Goal: Task Accomplishment & Management: Use online tool/utility

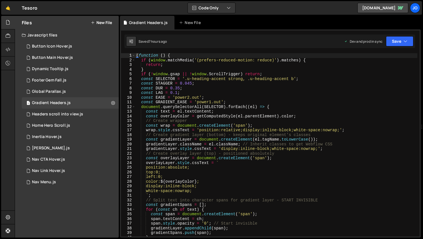
click at [101, 22] on button "New File" at bounding box center [101, 22] width 21 height 5
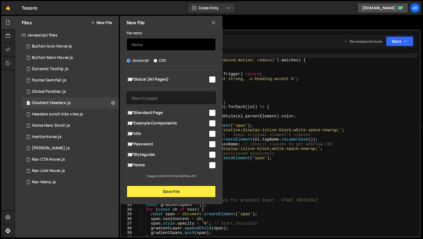
click at [146, 45] on input "text" at bounding box center [171, 44] width 89 height 12
type input "Nav change on footer entry"
click at [212, 80] on input "checkbox" at bounding box center [212, 79] width 7 height 7
checkbox input "true"
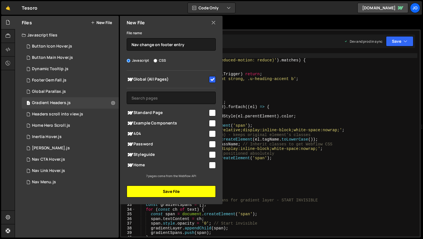
click at [169, 193] on button "Save File" at bounding box center [171, 191] width 89 height 12
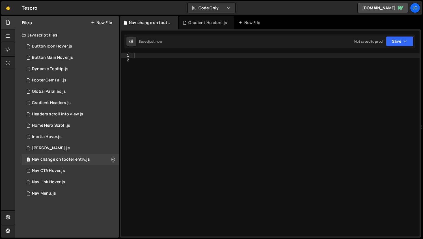
click at [167, 58] on div at bounding box center [276, 149] width 287 height 192
paste textarea "});"
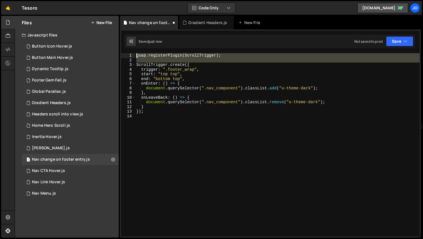
drag, startPoint x: 136, startPoint y: 66, endPoint x: 135, endPoint y: 51, distance: 15.6
click at [135, 51] on div "Type cmd + s to save your Javascript file. XXXXXXXXXXXXXXXXXXXXXXXXXXXXXXXXXXXX…" at bounding box center [270, 133] width 301 height 208
type textarea "ScrollTrigger.create({"
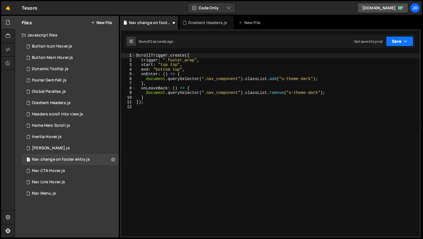
click at [397, 43] on button "Save" at bounding box center [399, 41] width 27 height 10
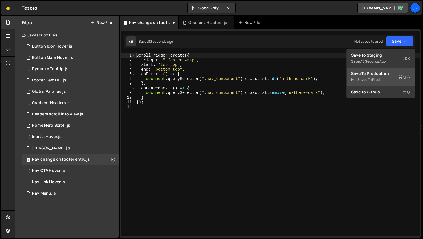
click at [374, 76] on div "Not saved to prod" at bounding box center [380, 79] width 59 height 7
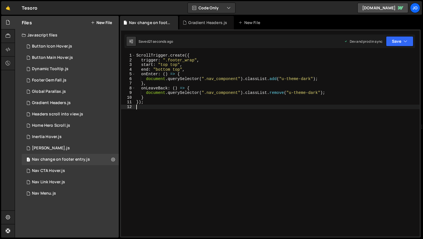
click at [241, 110] on div "ScrollTrigger . create ({ trigger : ".footer_wrap" , start : "top top" , end : …" at bounding box center [277, 149] width 284 height 192
click at [177, 64] on div "ScrollTrigger . create ({ trigger : ".footer_wrap" , start : "top top" , end : …" at bounding box center [277, 149] width 284 height 192
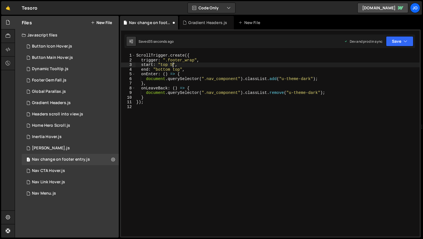
scroll to position [0, 3]
click at [401, 41] on button "Save" at bounding box center [399, 41] width 27 height 10
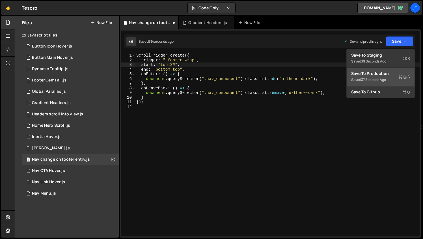
click at [384, 79] on div "37 seconds ago" at bounding box center [373, 79] width 25 height 5
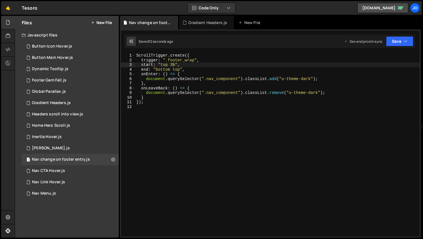
click at [173, 64] on div "ScrollTrigger . create ({ trigger : ".footer_wrap" , start : "top 3%" , end : "…" at bounding box center [277, 149] width 284 height 192
type textarea "start: "top 4%","
click at [397, 41] on button "Save" at bounding box center [399, 41] width 27 height 10
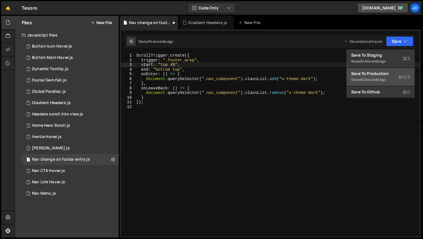
click at [374, 75] on div "Save to Production S" at bounding box center [380, 74] width 59 height 6
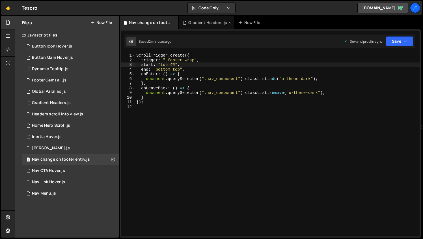
click at [207, 23] on div "Gradient Headers.js" at bounding box center [207, 23] width 39 height 6
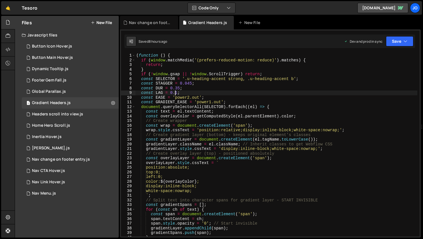
click at [174, 91] on div "( function ( ) { if ( window . matchMedia ( '(prefers-reduced-motion: reduce)' …" at bounding box center [276, 149] width 282 height 192
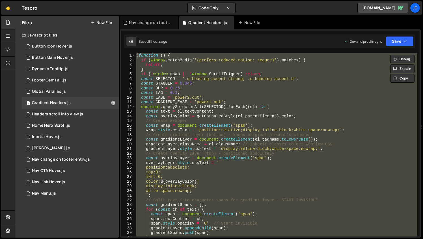
scroll to position [5, 0]
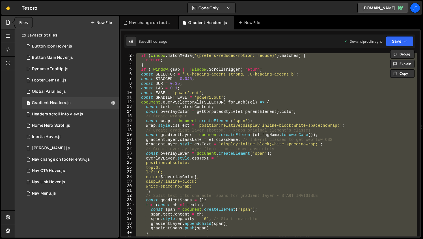
click at [10, 23] on icon at bounding box center [8, 22] width 5 height 6
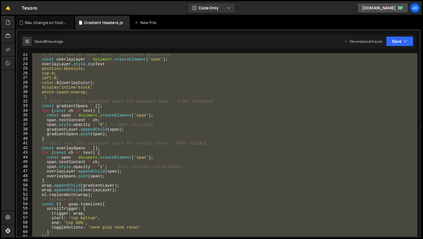
scroll to position [99, 0]
click at [133, 125] on div "// Create overlay layer (top) - positioned absolutely const overlayLayer = docu…" at bounding box center [224, 144] width 386 height 183
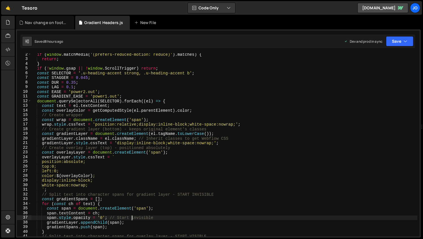
scroll to position [10, 0]
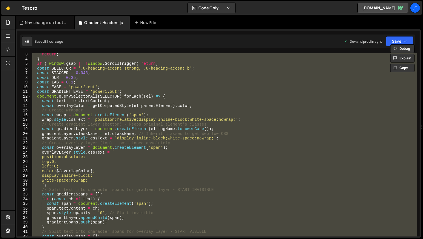
click at [158, 96] on div "return ; } if ( ! window . gsap || ! window . ScrollTrigger ) return ; const SE…" at bounding box center [224, 148] width 386 height 192
type textarea "})();"
paste textarea
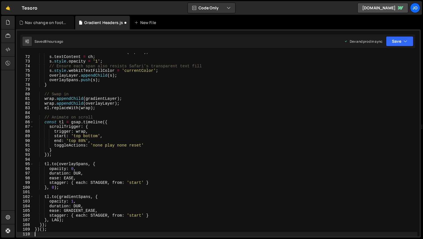
scroll to position [330, 0]
click at [403, 38] on button "Save" at bounding box center [399, 41] width 27 height 10
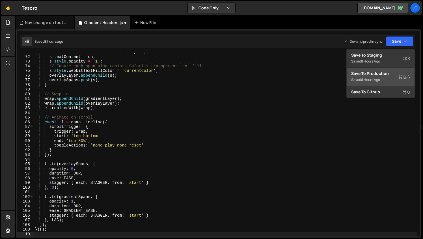
click at [390, 69] on button "Save to Production S Saved 8 hours ago" at bounding box center [380, 77] width 68 height 18
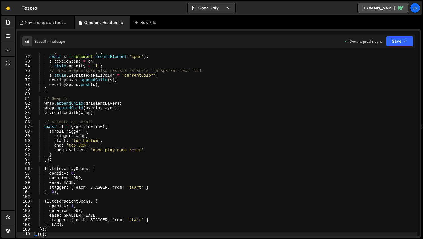
click at [202, 115] on div "for ( const ch of text ) { const s = document . createElement ( 'span' ) ; s . …" at bounding box center [226, 146] width 384 height 192
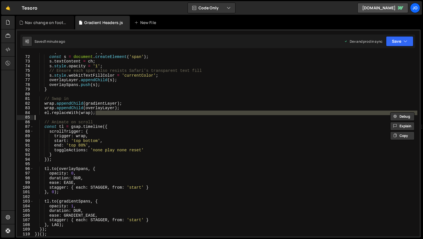
type textarea "})();"
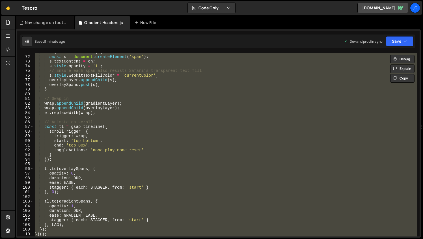
paste textarea
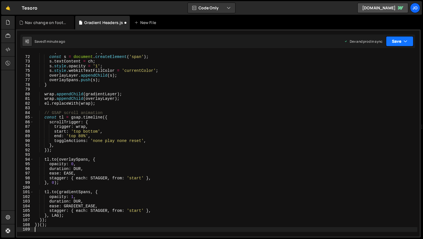
click at [397, 45] on button "Save" at bounding box center [399, 41] width 27 height 10
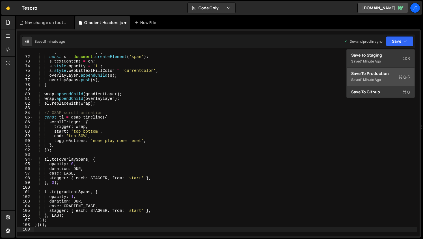
click at [387, 73] on div "Save to Production S" at bounding box center [380, 74] width 59 height 6
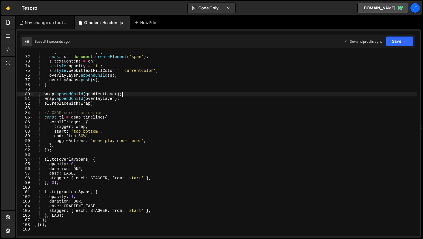
click at [123, 95] on div "for ( const ch of text ) { const s = document . createElement ( 'span' ) ; s . …" at bounding box center [226, 146] width 384 height 192
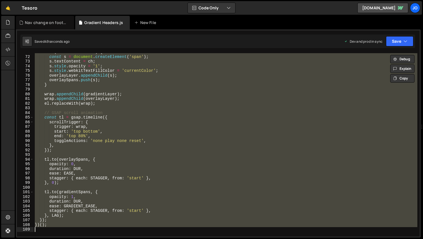
paste textarea
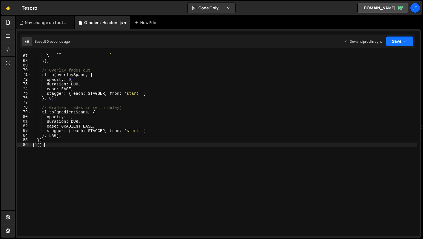
click at [398, 41] on button "Save" at bounding box center [399, 41] width 27 height 10
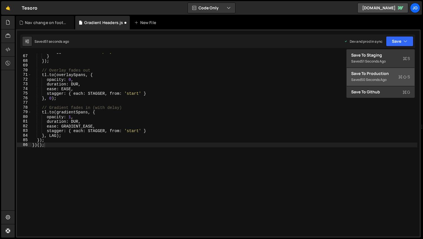
click at [380, 73] on div "Save to Production S" at bounding box center [380, 74] width 59 height 6
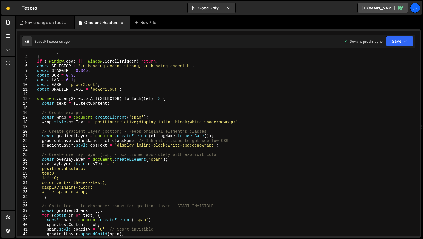
scroll to position [0, 0]
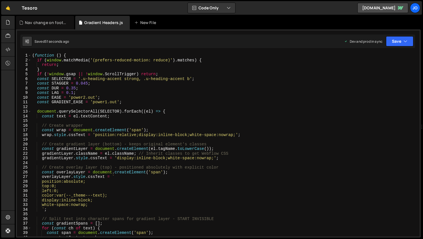
click at [76, 87] on div "( function ( ) { if ( window . matchMedia ( '(prefers-reduced-motion: reduce)' …" at bounding box center [224, 149] width 386 height 192
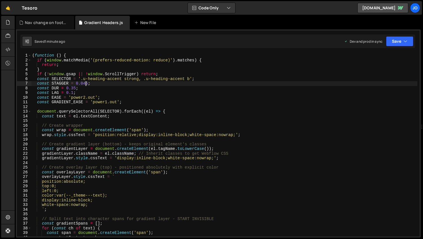
click at [86, 84] on div "( function ( ) { if ( window . matchMedia ( '(prefers-reduced-motion: reduce)' …" at bounding box center [224, 149] width 386 height 192
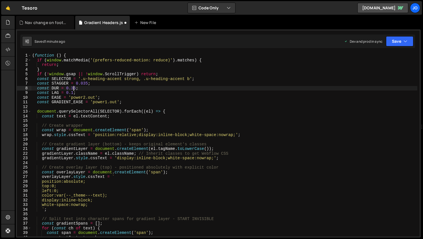
click at [74, 88] on div "( function ( ) { if ( window . matchMedia ( '(prefers-reduced-motion: reduce)' …" at bounding box center [224, 149] width 386 height 192
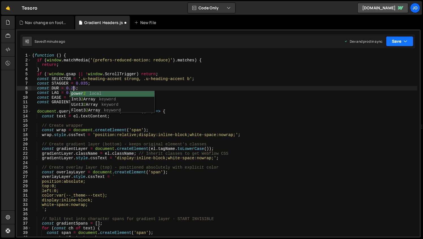
click at [398, 42] on button "Save" at bounding box center [399, 41] width 27 height 10
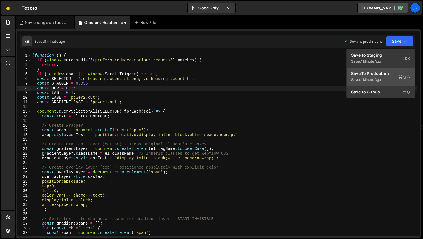
click at [383, 74] on div "Save to Production S" at bounding box center [380, 74] width 59 height 6
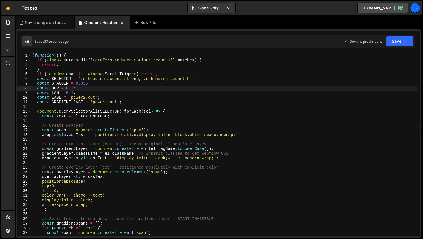
click at [74, 87] on div "( function ( ) { if ( window . matchMedia ( '(prefers-reduced-motion: reduce)' …" at bounding box center [224, 149] width 386 height 192
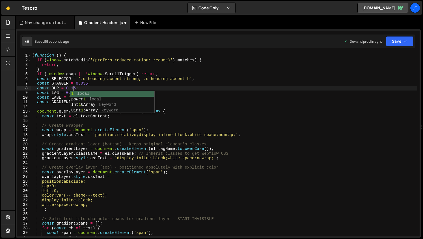
click at [86, 81] on div "( function ( ) { if ( window . matchMedia ( '(prefers-reduced-motion: reduce)' …" at bounding box center [224, 149] width 386 height 192
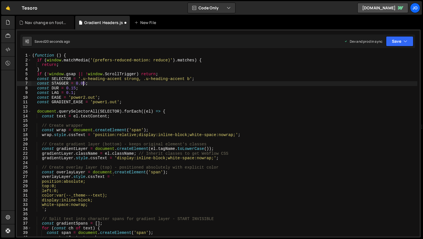
scroll to position [0, 3]
click at [388, 46] on button "Save" at bounding box center [399, 41] width 27 height 10
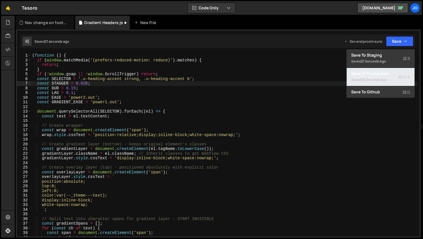
click at [376, 79] on div "20 seconds ago" at bounding box center [373, 79] width 25 height 5
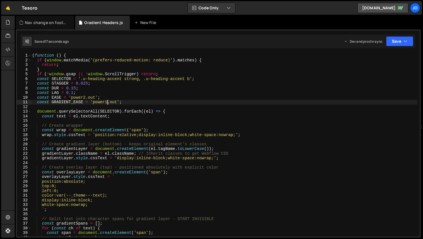
click at [107, 102] on div "( function ( ) { if ( window . matchMedia ( '(prefers-reduced-motion: reduce)' …" at bounding box center [224, 149] width 386 height 192
click at [73, 91] on div "( function ( ) { if ( window . matchMedia ( '(prefers-reduced-motion: reduce)' …" at bounding box center [224, 149] width 386 height 192
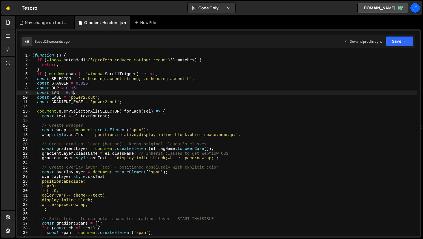
click at [74, 88] on div "( function ( ) { if ( window . matchMedia ( '(prefers-reduced-motion: reduce)' …" at bounding box center [224, 149] width 386 height 192
click at [85, 87] on div "( function ( ) { if ( window . matchMedia ( '(prefers-reduced-motion: reduce)' …" at bounding box center [224, 149] width 386 height 192
click at [76, 87] on div "( function ( ) { if ( window . matchMedia ( '(prefers-reduced-motion: reduce)' …" at bounding box center [224, 149] width 386 height 192
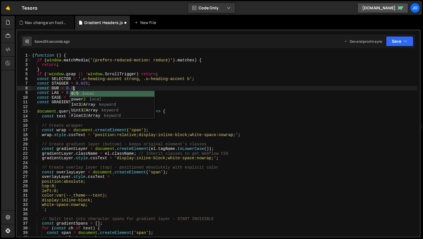
scroll to position [0, 3]
click at [85, 82] on div "( function ( ) { if ( window . matchMedia ( '(prefers-reduced-motion: reduce)' …" at bounding box center [224, 149] width 386 height 192
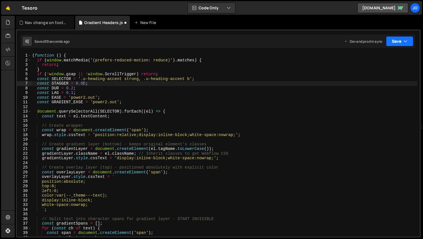
click at [392, 43] on button "Save" at bounding box center [399, 41] width 27 height 10
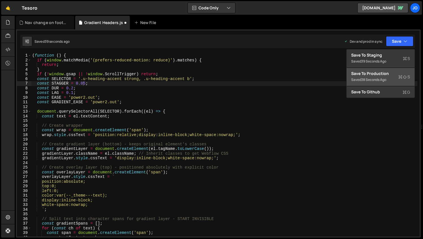
click at [379, 75] on div "Save to Production S" at bounding box center [380, 74] width 59 height 6
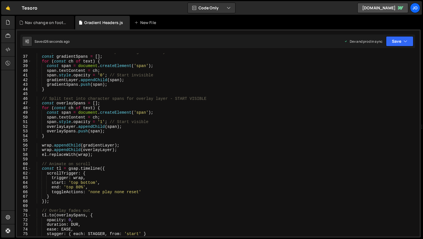
scroll to position [183, 0]
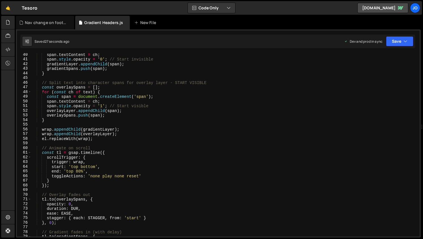
click at [78, 172] on div "span . textContent = ch ; span . style . opacity = '0' ; // Start invisible gra…" at bounding box center [224, 148] width 386 height 192
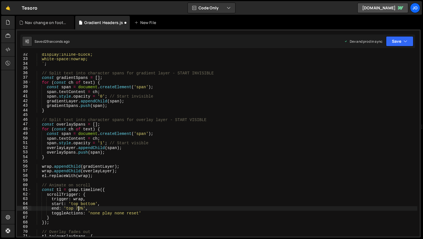
scroll to position [0, 0]
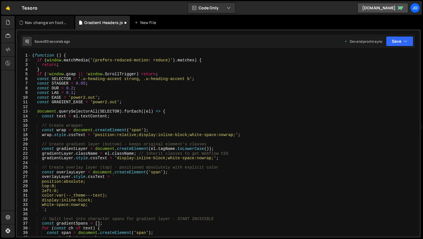
click at [72, 92] on div "( function ( ) { if ( window . matchMedia ( '(prefers-reduced-motion: reduce)' …" at bounding box center [224, 149] width 386 height 192
click at [395, 46] on button "Save" at bounding box center [399, 41] width 27 height 10
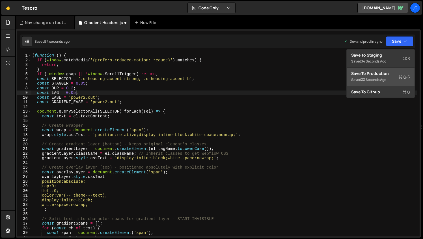
click at [385, 71] on div "Save to Production S" at bounding box center [380, 74] width 59 height 6
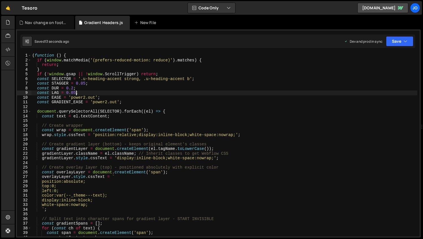
click at [76, 92] on div "( function ( ) { if ( window . matchMedia ( '(prefers-reduced-motion: reduce)' …" at bounding box center [224, 149] width 386 height 192
click at [73, 86] on div "( function ( ) { if ( window . matchMedia ( '(prefers-reduced-motion: reduce)' …" at bounding box center [224, 149] width 386 height 192
drag, startPoint x: 85, startPoint y: 98, endPoint x: 72, endPoint y: 96, distance: 13.4
click at [72, 96] on div "( function ( ) { if ( window . matchMedia ( '(prefers-reduced-motion: reduce)' …" at bounding box center [224, 149] width 386 height 192
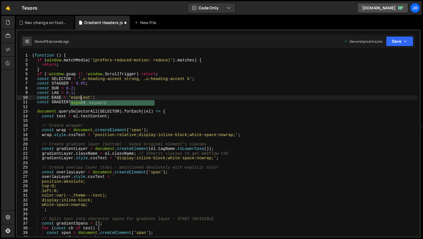
click at [96, 88] on div "( function ( ) { if ( window . matchMedia ( '(prefers-reduced-motion: reduce)' …" at bounding box center [224, 149] width 386 height 192
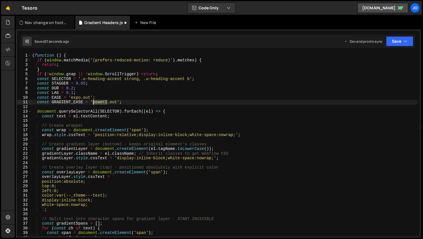
drag, startPoint x: 107, startPoint y: 103, endPoint x: 94, endPoint y: 102, distance: 13.6
click at [94, 103] on div "( function ( ) { if ( window . matchMedia ( '(prefers-reduced-motion: reduce)' …" at bounding box center [224, 149] width 386 height 192
click at [399, 43] on button "Save" at bounding box center [399, 41] width 27 height 10
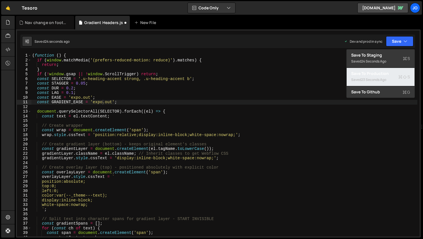
click at [383, 77] on div "Saved 23 seconds ago" at bounding box center [380, 79] width 59 height 7
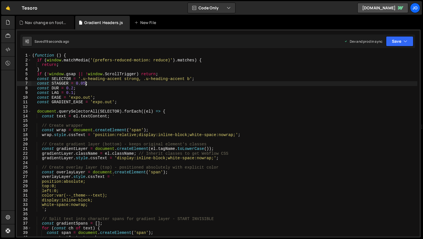
click at [85, 83] on div "( function ( ) { if ( window . matchMedia ( '(prefers-reduced-motion: reduce)' …" at bounding box center [224, 149] width 386 height 192
click at [404, 40] on icon "button" at bounding box center [405, 41] width 4 height 6
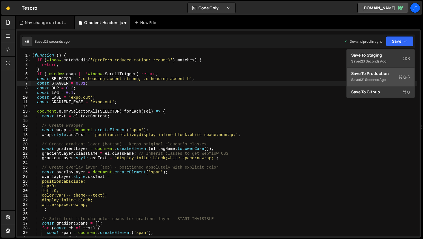
click at [387, 70] on button "Save to Production S Saved 21 seconds ago" at bounding box center [380, 77] width 68 height 18
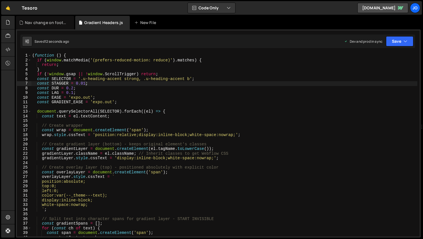
click at [73, 88] on div "( function ( ) { if ( window . matchMedia ( '(prefers-reduced-motion: reduce)' …" at bounding box center [224, 149] width 386 height 192
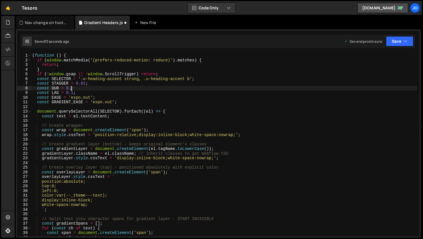
scroll to position [0, 3]
click at [394, 44] on button "Save" at bounding box center [399, 41] width 27 height 10
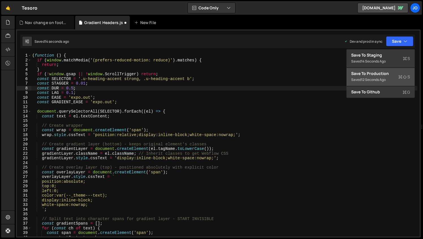
click at [382, 77] on div "Saved 12 seconds ago" at bounding box center [380, 79] width 59 height 7
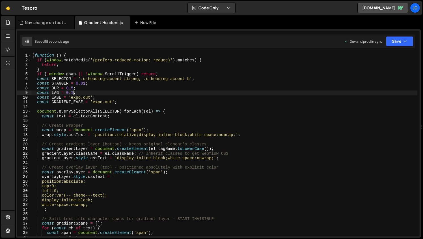
click at [73, 93] on div "( function ( ) { if ( window . matchMedia ( '(prefers-reduced-motion: reduce)' …" at bounding box center [224, 149] width 386 height 192
click at [394, 43] on button "Save" at bounding box center [399, 41] width 27 height 10
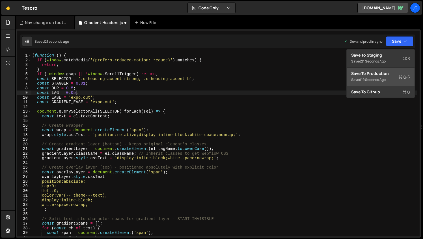
click at [380, 75] on div "Save to Production S" at bounding box center [380, 74] width 59 height 6
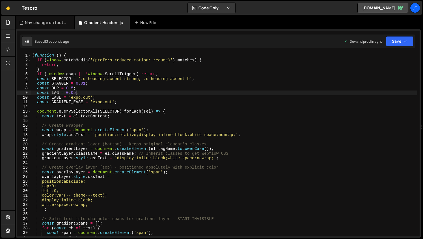
click at [75, 92] on div "( function ( ) { if ( window . matchMedia ( '(prefers-reduced-motion: reduce)' …" at bounding box center [224, 149] width 386 height 192
click at [401, 44] on button "Save" at bounding box center [399, 41] width 27 height 10
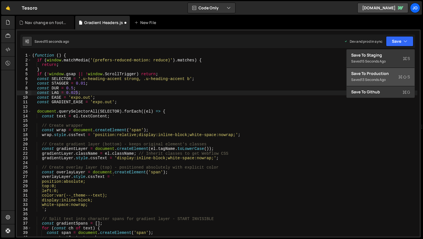
click at [386, 73] on div "Save to Production S" at bounding box center [380, 74] width 59 height 6
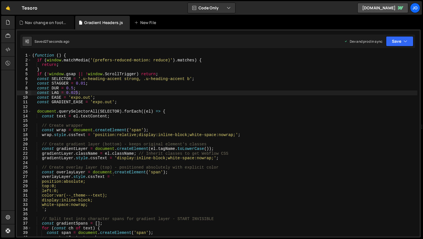
click at [72, 87] on div "( function ( ) { if ( window . matchMedia ( '(prefers-reduced-motion: reduce)' …" at bounding box center [224, 149] width 386 height 192
click at [405, 44] on button "Save" at bounding box center [399, 41] width 27 height 10
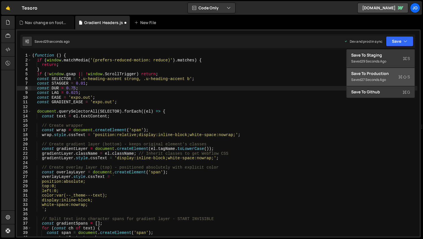
click at [382, 77] on div "Saved 27 seconds ago" at bounding box center [380, 79] width 59 height 7
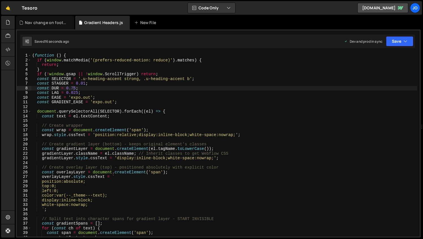
click at [76, 91] on div "( function ( ) { if ( window . matchMedia ( '(prefers-reduced-motion: reduce)' …" at bounding box center [224, 149] width 386 height 192
click at [84, 81] on div "( function ( ) { if ( window . matchMedia ( '(prefers-reduced-motion: reduce)' …" at bounding box center [224, 149] width 386 height 192
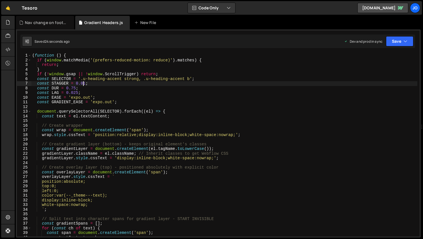
click at [76, 92] on div "( function ( ) { if ( window . matchMedia ( '(prefers-reduced-motion: reduce)' …" at bounding box center [224, 149] width 386 height 192
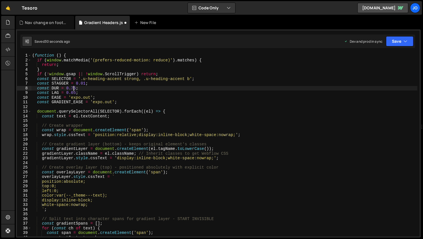
click at [74, 87] on div "( function ( ) { if ( window . matchMedia ( '(prefers-reduced-motion: reduce)' …" at bounding box center [224, 149] width 386 height 192
click at [85, 83] on div "( function ( ) { if ( window . matchMedia ( '(prefers-reduced-motion: reduce)' …" at bounding box center [224, 149] width 386 height 192
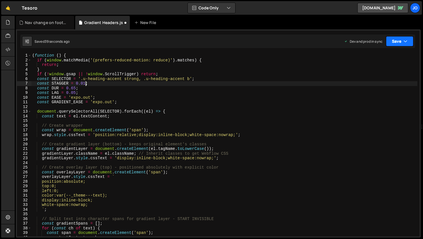
click at [397, 42] on button "Save" at bounding box center [399, 41] width 27 height 10
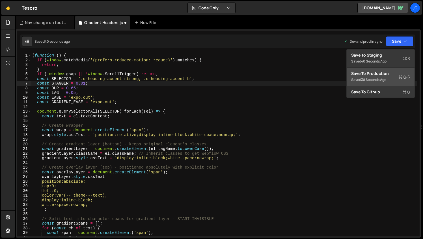
click at [386, 75] on div "Save to Production S" at bounding box center [380, 74] width 59 height 6
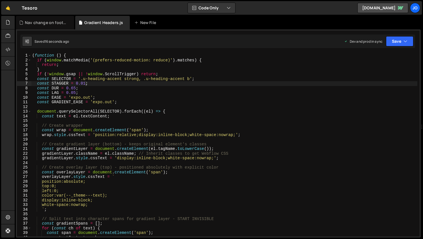
click at [85, 83] on div "( function ( ) { if ( window . matchMedia ( '(prefers-reduced-motion: reduce)' …" at bounding box center [224, 149] width 386 height 192
click at [76, 88] on div "( function ( ) { if ( window . matchMedia ( '(prefers-reduced-motion: reduce)' …" at bounding box center [224, 149] width 386 height 192
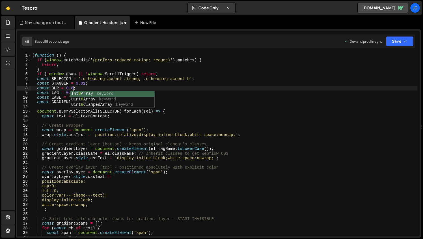
scroll to position [0, 3]
click at [396, 40] on button "Save" at bounding box center [399, 41] width 27 height 10
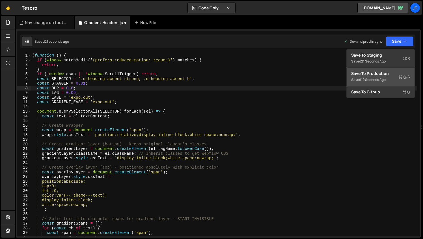
click at [372, 75] on div "Save to Production S" at bounding box center [380, 74] width 59 height 6
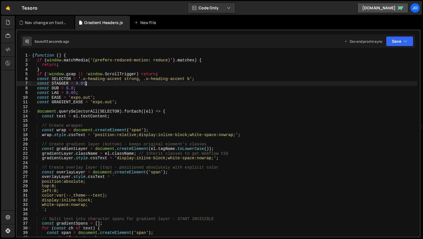
click at [86, 83] on div "( function ( ) { if ( window . matchMedia ( '(prefers-reduced-motion: reduce)' …" at bounding box center [224, 149] width 386 height 192
click at [74, 87] on div "( function ( ) { if ( window . matchMedia ( '(prefers-reduced-motion: reduce)' …" at bounding box center [224, 149] width 386 height 192
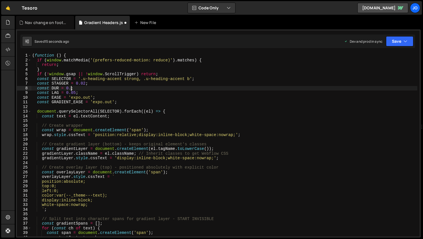
scroll to position [0, 3]
click at [396, 42] on button "Save" at bounding box center [399, 41] width 27 height 10
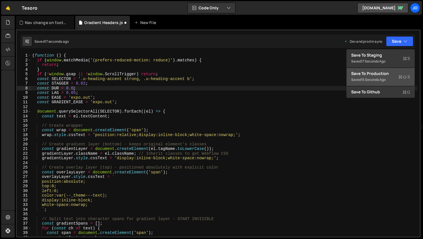
click at [387, 75] on div "Save to Production S" at bounding box center [380, 74] width 59 height 6
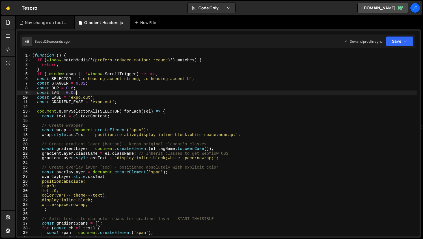
click at [76, 92] on div "( function ( ) { if ( window . matchMedia ( '(prefers-reduced-motion: reduce)' …" at bounding box center [224, 149] width 386 height 192
click at [405, 40] on icon "button" at bounding box center [405, 41] width 4 height 6
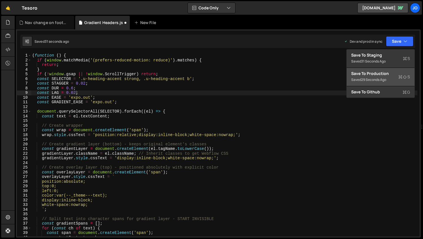
click at [382, 77] on div "29 seconds ago" at bounding box center [373, 79] width 25 height 5
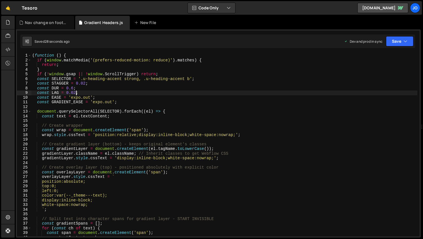
click at [75, 93] on div "( function ( ) { if ( window . matchMedia ( '(prefers-reduced-motion: reduce)' …" at bounding box center [224, 149] width 386 height 192
click at [402, 35] on div "Saved 30 seconds ago Dev and prod in sync Upgrade to Edit Save Save to Staging …" at bounding box center [217, 41] width 395 height 14
click at [394, 46] on button "Save" at bounding box center [399, 41] width 27 height 10
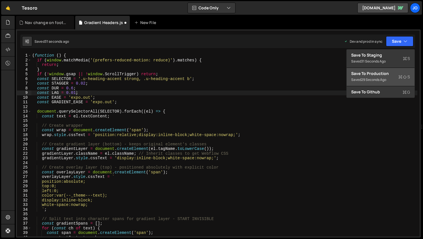
click at [379, 74] on div "Save to Production S" at bounding box center [380, 74] width 59 height 6
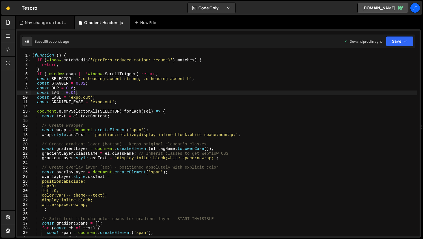
click at [143, 114] on div "( function ( ) { if ( window . matchMedia ( '(prefers-reduced-motion: reduce)' …" at bounding box center [224, 149] width 386 height 192
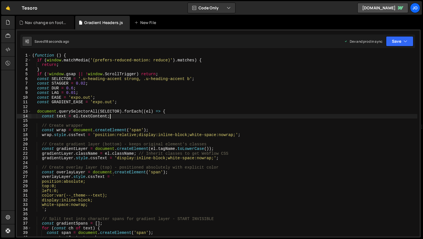
scroll to position [0, 0]
click at [111, 104] on div "( function ( ) { if ( window . matchMedia ( '(prefers-reduced-motion: reduce)' …" at bounding box center [224, 149] width 386 height 192
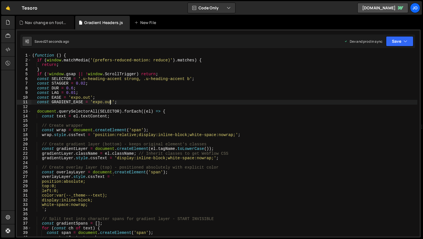
scroll to position [0, 1]
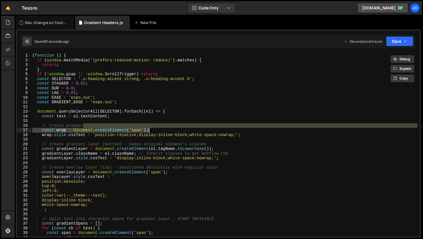
click at [164, 128] on div "( function ( ) { if ( window . matchMedia ( '(prefers-reduced-motion: reduce)' …" at bounding box center [224, 149] width 386 height 192
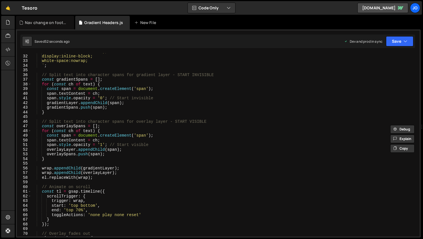
scroll to position [176, 0]
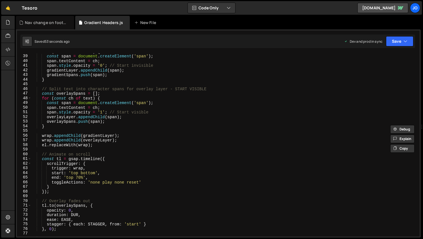
type textarea "})();"
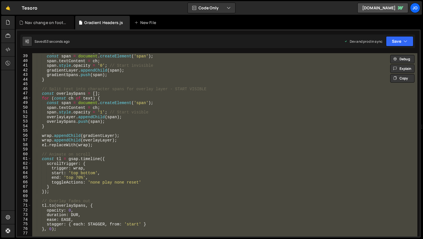
paste textarea
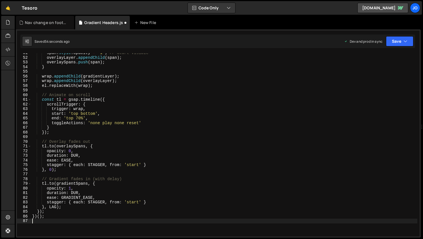
scroll to position [237, 0]
click at [400, 44] on button "Save" at bounding box center [399, 41] width 27 height 10
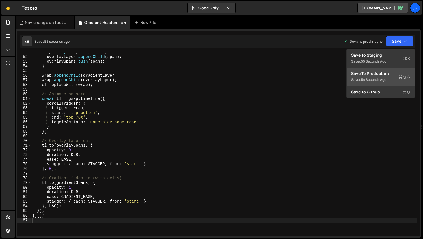
click at [391, 70] on button "Save to Production S Saved 54 seconds ago" at bounding box center [380, 77] width 68 height 18
